Goal: Task Accomplishment & Management: Complete application form

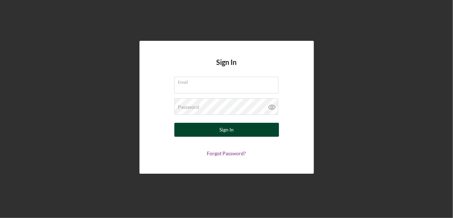
type input "[EMAIL_ADDRESS][DOMAIN_NAME]"
click at [252, 127] on button "Sign In" at bounding box center [226, 130] width 105 height 14
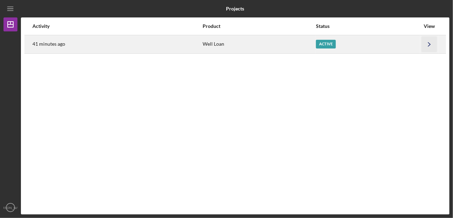
click at [421, 42] on icon "Icon/Navigate" at bounding box center [429, 44] width 16 height 16
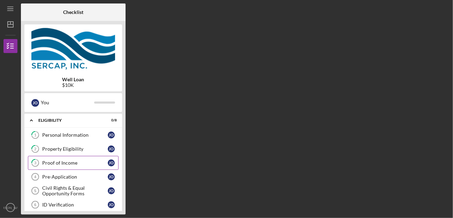
click at [59, 163] on div "Proof of Income" at bounding box center [75, 163] width 66 height 6
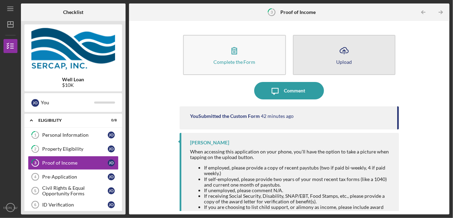
click at [346, 53] on icon "Icon/Upload" at bounding box center [343, 50] width 17 height 17
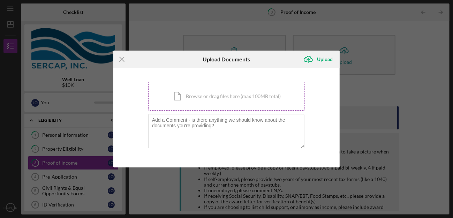
click at [220, 95] on div "Icon/Document Browse or drag files here (max 100MB total) Tap to choose files o…" at bounding box center [226, 96] width 157 height 29
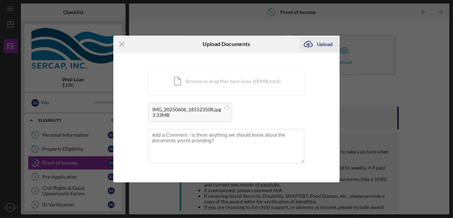
click at [306, 46] on icon "Icon/Upload" at bounding box center [307, 44] width 17 height 17
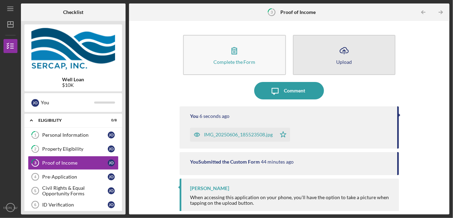
click at [344, 52] on line "button" at bounding box center [344, 52] width 0 height 4
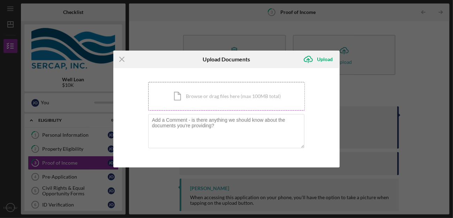
click at [190, 94] on div "Icon/Document Browse or drag files here (max 100MB total) Tap to choose files o…" at bounding box center [226, 96] width 157 height 29
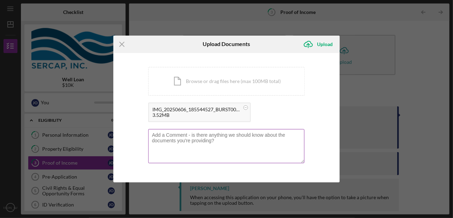
click at [226, 138] on textarea at bounding box center [226, 146] width 156 height 34
type textarea "this is my SSI letter"
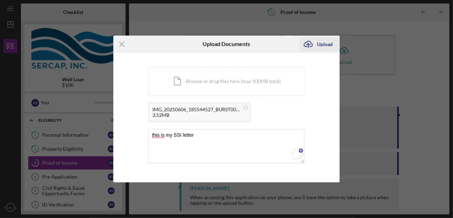
click at [306, 43] on icon "Icon/Upload" at bounding box center [307, 44] width 17 height 17
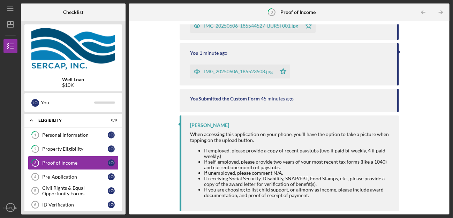
scroll to position [115, 0]
click at [91, 175] on div "Pre-Application" at bounding box center [75, 177] width 66 height 6
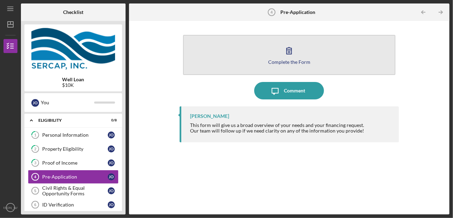
click at [289, 46] on icon "button" at bounding box center [288, 50] width 17 height 17
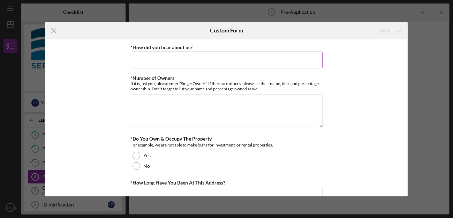
click at [184, 60] on input "*How did you hear about us?" at bounding box center [227, 60] width 192 height 17
type input "I looked up help on the internet"
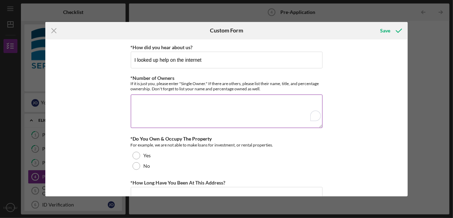
click at [157, 102] on textarea "*Number of Owners" at bounding box center [227, 110] width 192 height 33
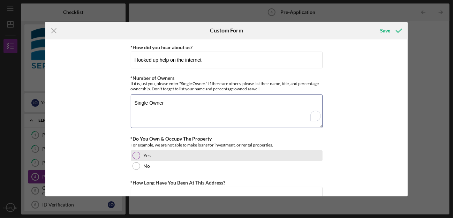
type textarea "Single Owner"
click at [137, 154] on div at bounding box center [136, 156] width 8 height 8
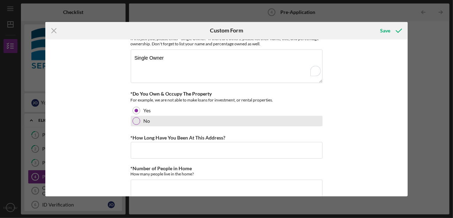
scroll to position [70, 0]
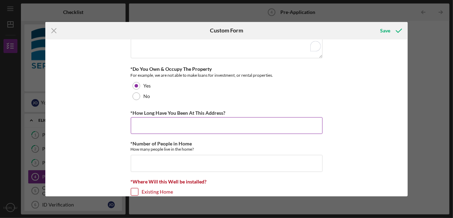
click at [144, 125] on input "*How Long Have You Been At This Address?" at bounding box center [227, 125] width 192 height 17
type input "9 years"
click at [138, 159] on input "*Number of People in Home" at bounding box center [227, 163] width 192 height 17
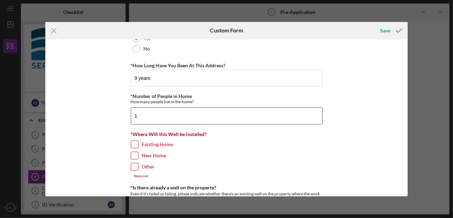
scroll to position [174, 0]
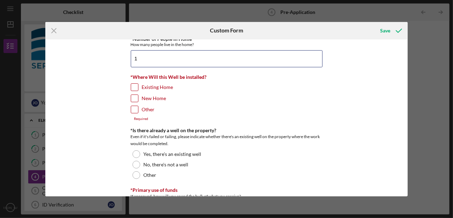
type input "1"
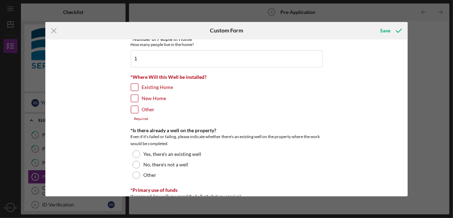
click at [133, 86] on input "Existing Home" at bounding box center [134, 87] width 7 height 7
checkbox input "true"
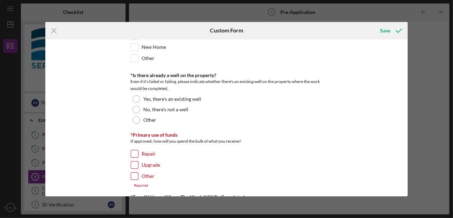
scroll to position [244, 0]
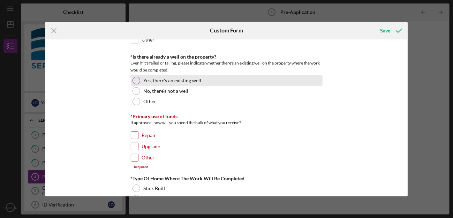
click at [134, 79] on div at bounding box center [136, 81] width 8 height 8
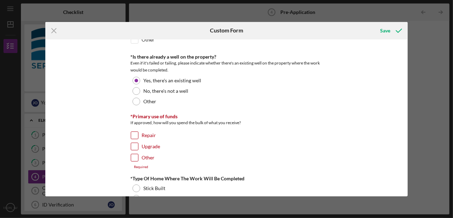
scroll to position [279, 0]
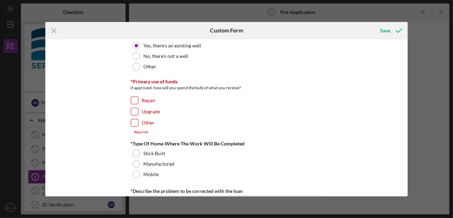
click at [133, 108] on input "Upgrade" at bounding box center [134, 111] width 7 height 7
checkbox input "true"
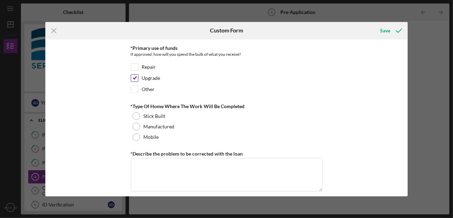
scroll to position [297, 0]
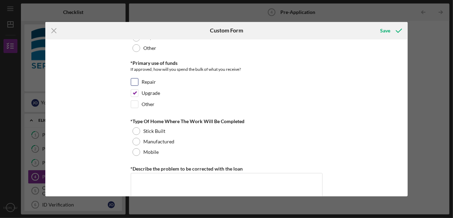
click at [135, 78] on input "Repair" at bounding box center [134, 81] width 7 height 7
checkbox input "true"
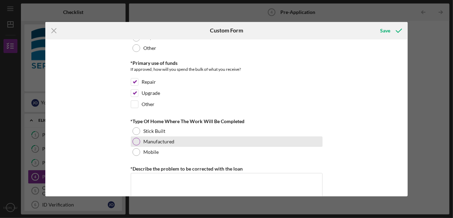
click at [136, 139] on div at bounding box center [136, 142] width 8 height 8
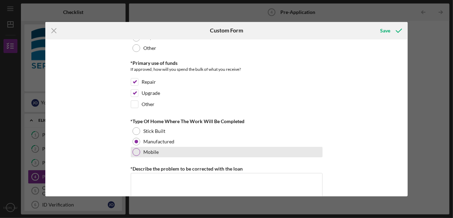
scroll to position [367, 0]
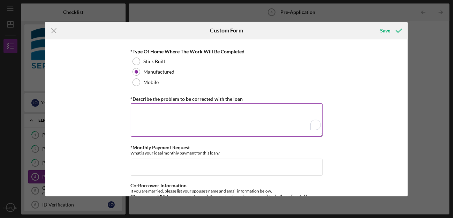
click at [149, 109] on textarea "*Describe the problem to be corrected with the loan" at bounding box center [227, 119] width 192 height 33
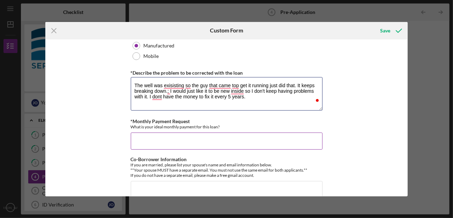
scroll to position [402, 0]
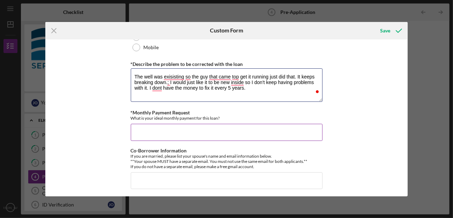
type textarea "The well was exisisting so the guy that came top get it running just did that. …"
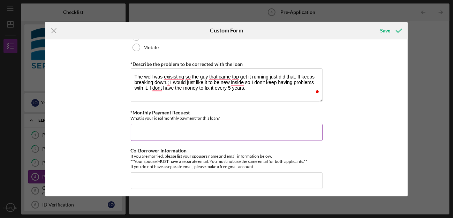
click at [140, 128] on input "*Monthly Payment Request" at bounding box center [227, 132] width 192 height 17
type input "140.00"
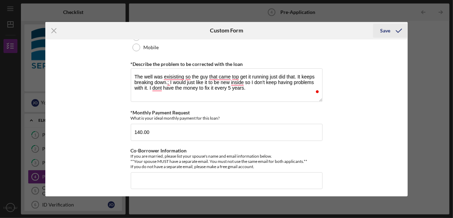
click at [394, 29] on icon "submit" at bounding box center [398, 30] width 17 height 17
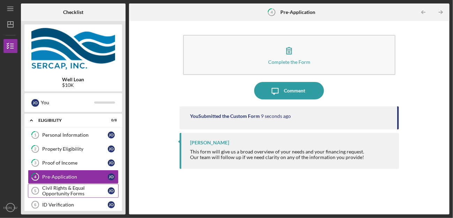
click at [83, 186] on div "Civil Rights & Equal Opportunity Forms" at bounding box center [75, 190] width 66 height 11
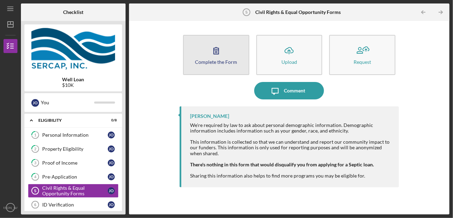
click at [213, 60] on div "Complete the Form" at bounding box center [216, 61] width 42 height 5
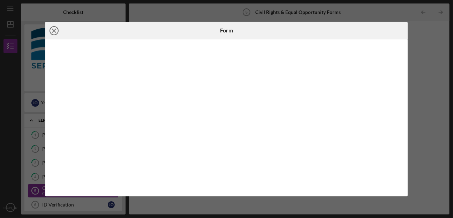
click at [53, 29] on line at bounding box center [53, 30] width 3 height 3
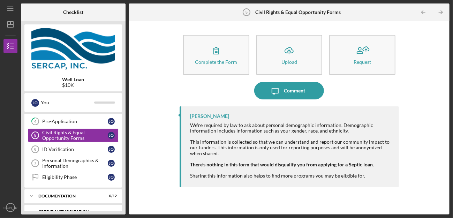
scroll to position [70, 0]
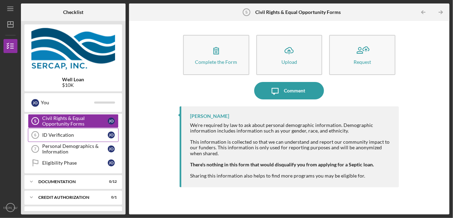
click at [71, 135] on div "ID Verification" at bounding box center [75, 135] width 66 height 6
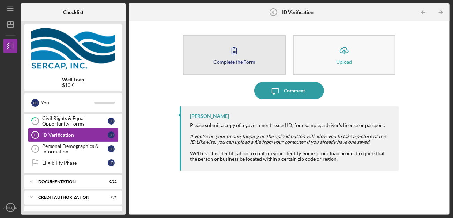
click at [230, 53] on icon "button" at bounding box center [233, 50] width 17 height 17
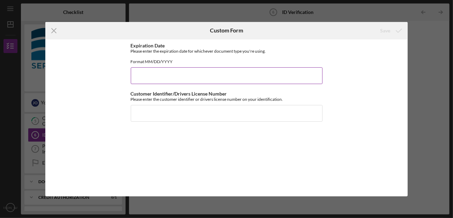
click at [145, 78] on input "Expiration Date" at bounding box center [227, 75] width 192 height 17
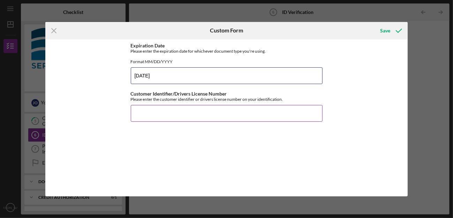
type input "[DATE]"
click at [151, 121] on input "Customer Identifier/Drivers License Number" at bounding box center [227, 113] width 192 height 17
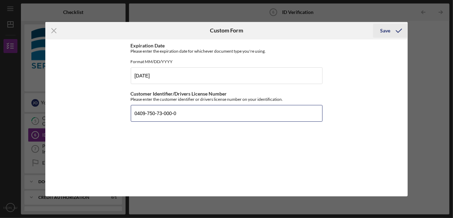
type input "0409-750-73-000-0"
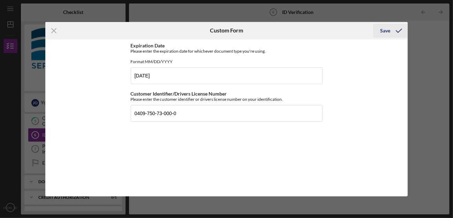
click at [383, 30] on div "Save" at bounding box center [385, 31] width 10 height 14
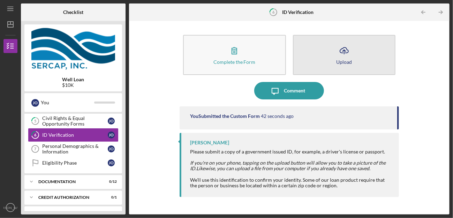
click at [345, 48] on icon "Icon/Upload" at bounding box center [343, 50] width 17 height 17
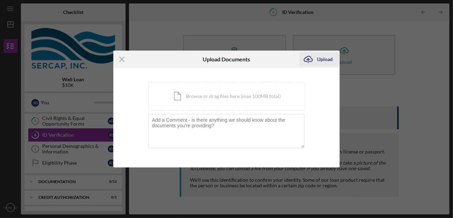
click at [317, 57] on div "Upload" at bounding box center [325, 59] width 16 height 14
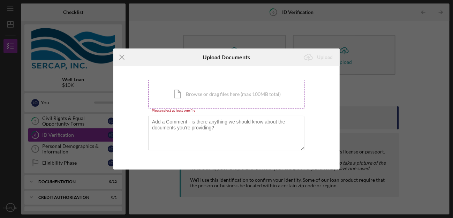
click at [197, 87] on div "Icon/Document Browse or drag files here (max 100MB total) Tap to choose files o…" at bounding box center [226, 94] width 157 height 29
click at [188, 94] on div "Icon/Document Browse or drag files here (max 100MB total) Tap to choose files o…" at bounding box center [226, 94] width 157 height 29
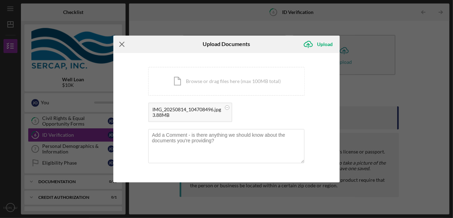
click at [121, 45] on icon "Icon/Menu Close" at bounding box center [121, 44] width 17 height 17
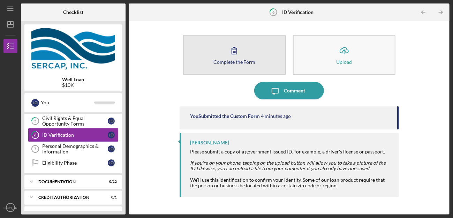
click at [225, 58] on button "Complete the Form Form" at bounding box center [234, 55] width 103 height 40
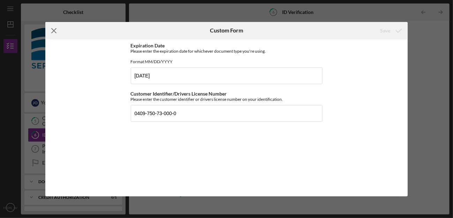
click at [55, 31] on icon "Icon/Menu Close" at bounding box center [53, 30] width 17 height 17
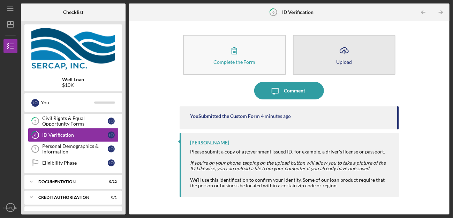
click at [351, 55] on icon "Icon/Upload" at bounding box center [343, 50] width 17 height 17
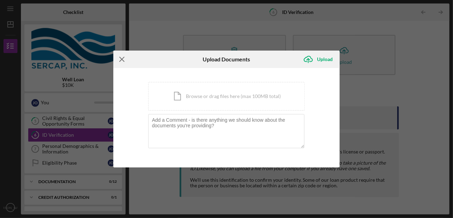
click at [120, 59] on icon "Icon/Menu Close" at bounding box center [121, 59] width 17 height 17
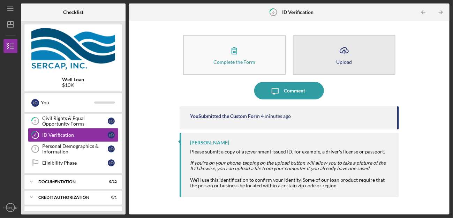
click at [342, 57] on icon "Icon/Upload" at bounding box center [343, 50] width 17 height 17
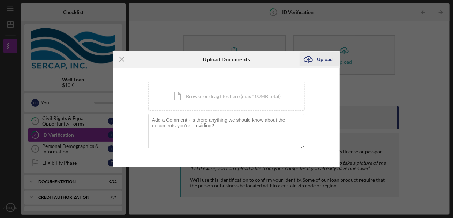
click at [321, 58] on div "Upload" at bounding box center [325, 59] width 16 height 14
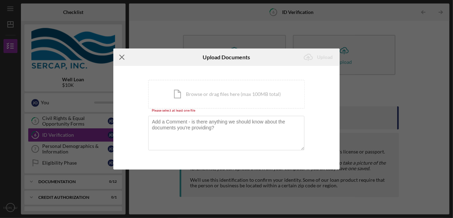
click at [122, 56] on icon "Icon/Menu Close" at bounding box center [121, 56] width 17 height 17
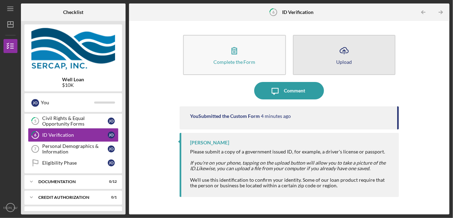
click at [327, 58] on button "Icon/Upload Upload" at bounding box center [344, 55] width 103 height 40
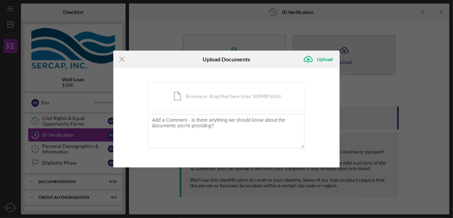
click at [327, 58] on div "Upload" at bounding box center [325, 59] width 16 height 14
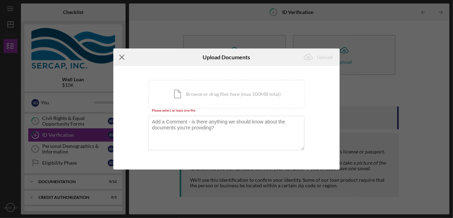
click at [122, 56] on icon "Icon/Menu Close" at bounding box center [121, 56] width 17 height 17
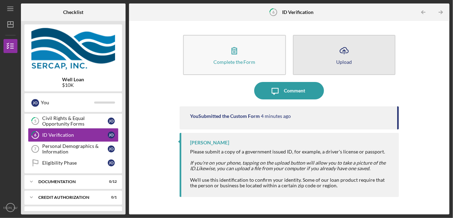
click at [334, 54] on button "Icon/Upload Upload" at bounding box center [344, 55] width 103 height 40
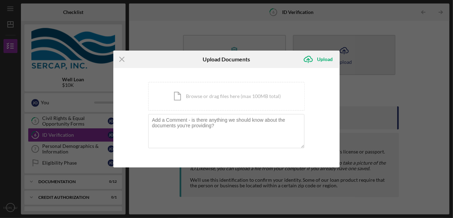
click at [334, 54] on button "Icon/Upload Upload" at bounding box center [319, 59] width 40 height 14
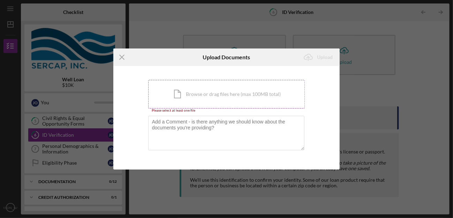
click at [202, 94] on div "Icon/Document Browse or drag files here (max 100MB total) Tap to choose files o…" at bounding box center [226, 94] width 157 height 29
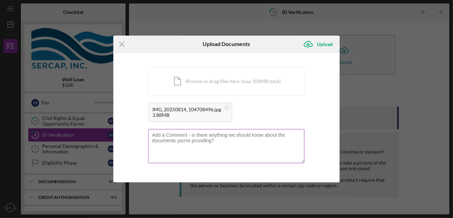
click at [165, 140] on textarea at bounding box center [226, 146] width 156 height 34
type textarea "here is my current drivers licence"
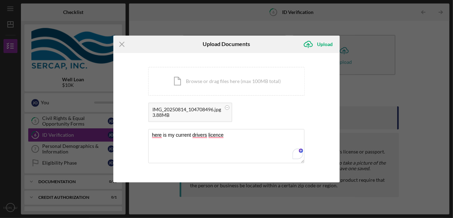
click at [417, 168] on div "Icon/Menu Close Upload Documents Icon/Upload Upload You're uploading documents …" at bounding box center [226, 109] width 453 height 218
click at [121, 45] on icon "Icon/Menu Close" at bounding box center [121, 44] width 17 height 17
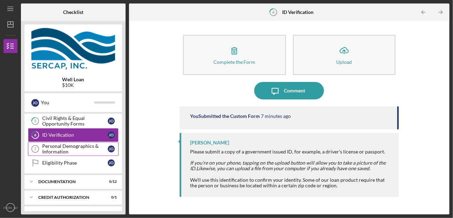
click at [59, 147] on div "Personal Demographics & Information" at bounding box center [75, 148] width 66 height 11
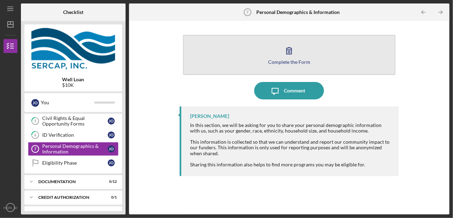
click at [291, 51] on icon "button" at bounding box center [288, 50] width 17 height 17
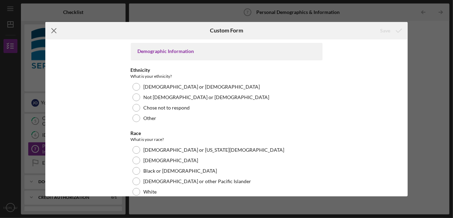
click at [53, 28] on icon "Icon/Menu Close" at bounding box center [53, 30] width 17 height 17
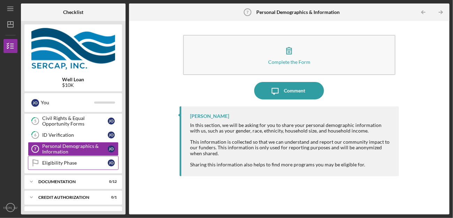
click at [57, 161] on div "Eligibility Phase" at bounding box center [75, 163] width 66 height 6
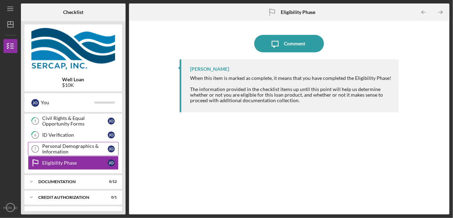
click at [65, 146] on div "Personal Demographics & Information" at bounding box center [75, 148] width 66 height 11
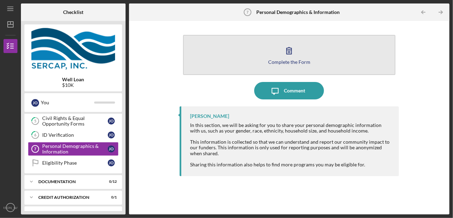
click at [283, 54] on icon "button" at bounding box center [288, 50] width 17 height 17
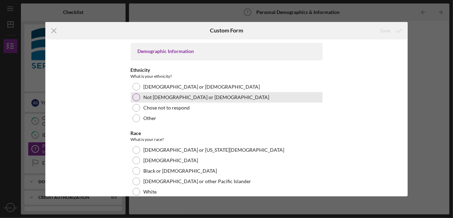
click at [135, 95] on div at bounding box center [136, 97] width 8 height 8
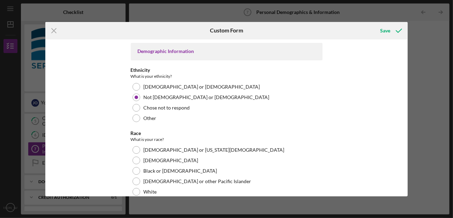
scroll to position [70, 0]
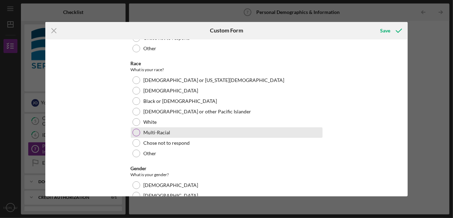
click at [135, 130] on div at bounding box center [136, 133] width 8 height 8
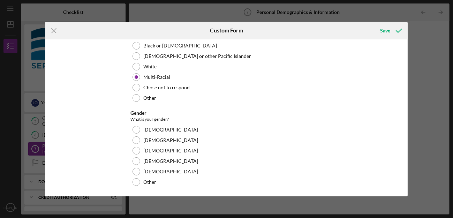
scroll to position [139, 0]
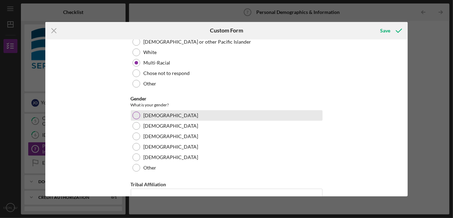
click at [134, 114] on div at bounding box center [136, 116] width 8 height 8
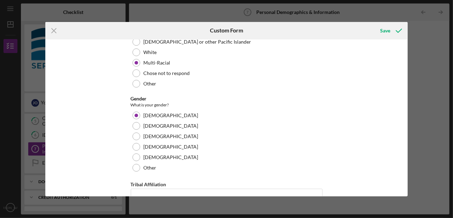
scroll to position [194, 0]
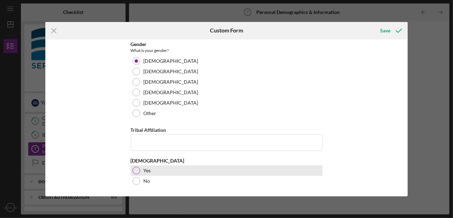
click at [132, 169] on div at bounding box center [136, 171] width 8 height 8
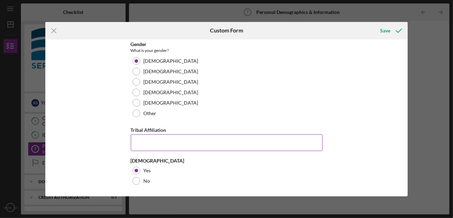
click at [143, 139] on input "Tribal Affiliation" at bounding box center [227, 142] width 192 height 17
type input "Lakota only 12%"
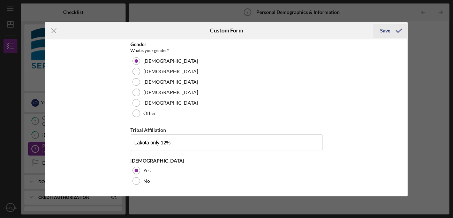
click at [386, 30] on div "Save" at bounding box center [385, 31] width 10 height 14
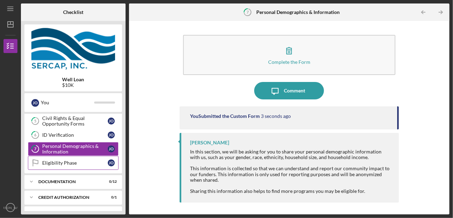
click at [67, 160] on div "Eligibility Phase" at bounding box center [75, 163] width 66 height 6
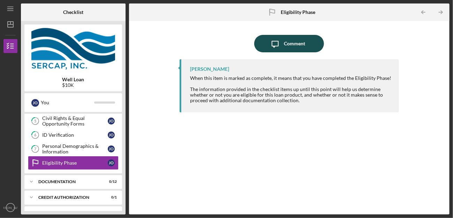
click at [286, 38] on div "Comment" at bounding box center [294, 43] width 21 height 17
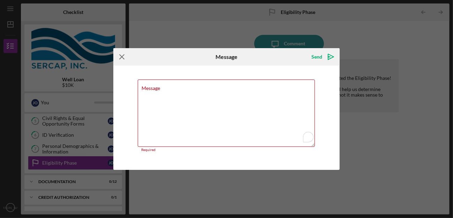
click at [122, 56] on icon "Icon/Menu Close" at bounding box center [121, 56] width 17 height 17
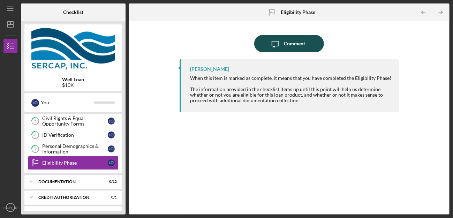
click at [276, 46] on icon "Icon/Message" at bounding box center [274, 43] width 17 height 17
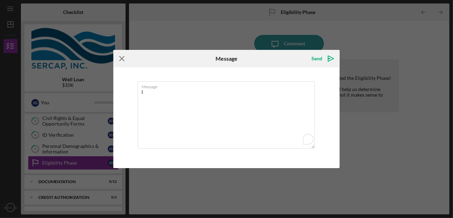
type textarea "I"
click at [121, 59] on line at bounding box center [122, 58] width 5 height 5
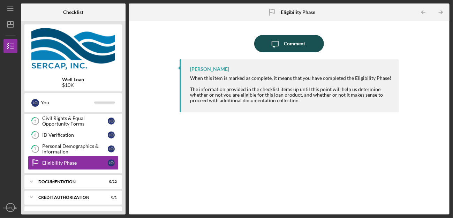
click at [266, 44] on button "Icon/Message Comment" at bounding box center [289, 43] width 70 height 17
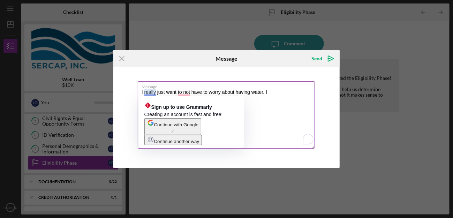
click at [155, 92] on textarea "I really just want to not have to worry about having water. I" at bounding box center [226, 114] width 177 height 67
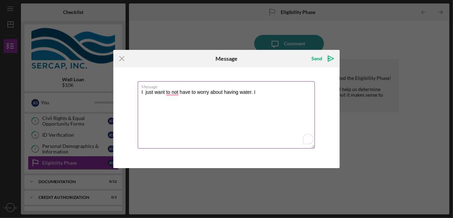
click at [257, 92] on textarea "I just want to not have to worry about having water. I" at bounding box center [226, 114] width 177 height 67
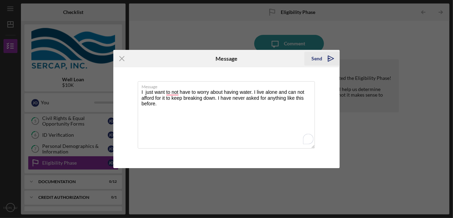
type textarea "I just want to not have to worry about having water. I live alone and can not a…"
click at [323, 56] on icon "Icon/icon-invite-send" at bounding box center [330, 58] width 17 height 17
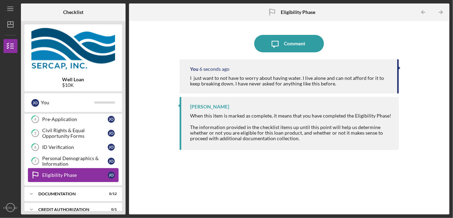
scroll to position [92, 0]
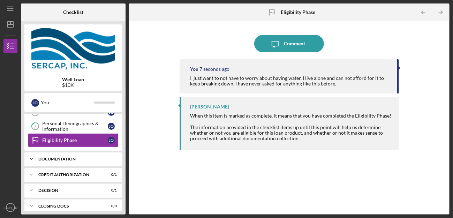
click at [78, 159] on div "Icon/Expander Documentation 0 / 12" at bounding box center [73, 159] width 98 height 14
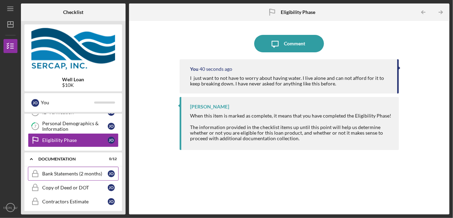
click at [57, 171] on div "Bank Statements (2 months)" at bounding box center [75, 174] width 66 height 6
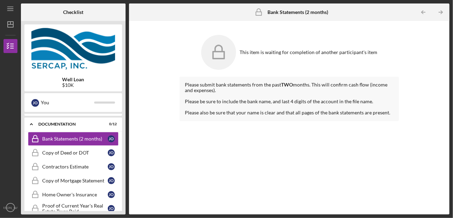
scroll to position [92, 0]
